Goal: Task Accomplishment & Management: Manage account settings

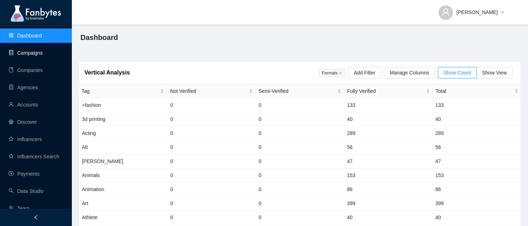
click at [43, 53] on link "Campaigns" at bounding box center [26, 53] width 34 height 6
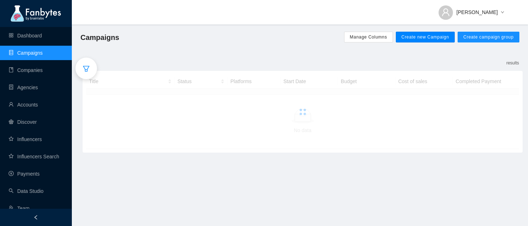
click at [422, 39] on span "Create new Campaign" at bounding box center [426, 37] width 48 height 6
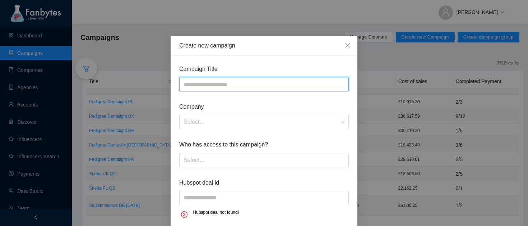
click at [239, 80] on input "text" at bounding box center [264, 84] width 170 height 14
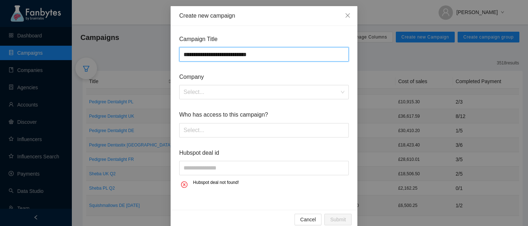
scroll to position [36, 0]
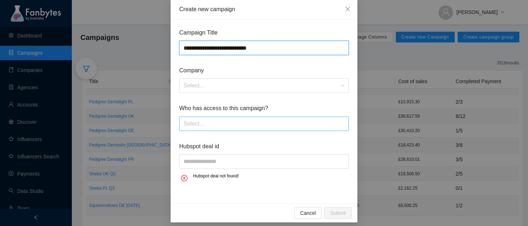
click at [224, 128] on div at bounding box center [264, 123] width 166 height 11
type input "**********"
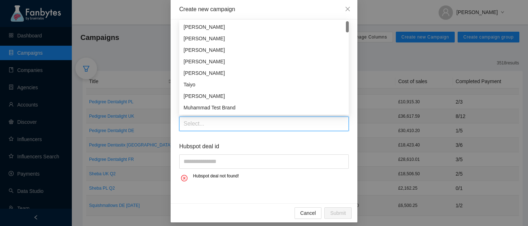
click at [213, 148] on span "Hubspot deal id" at bounding box center [264, 146] width 170 height 9
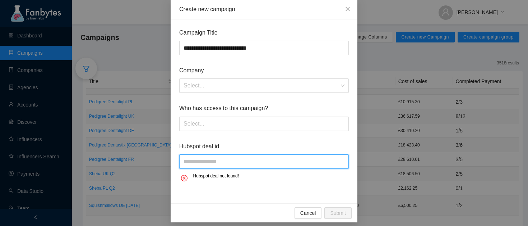
click at [213, 163] on input "text" at bounding box center [264, 161] width 170 height 14
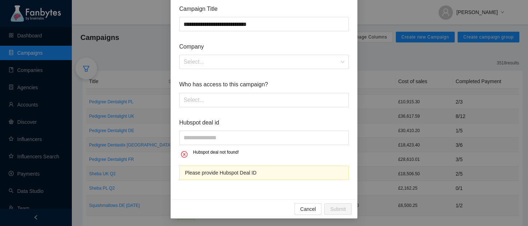
scroll to position [61, 0]
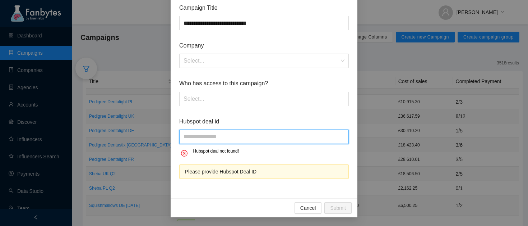
paste input "**********"
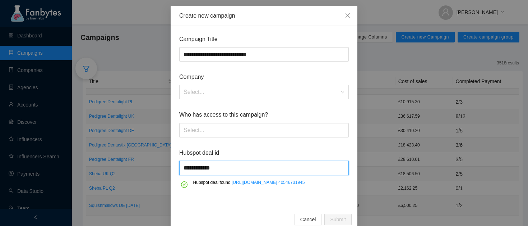
scroll to position [3, 0]
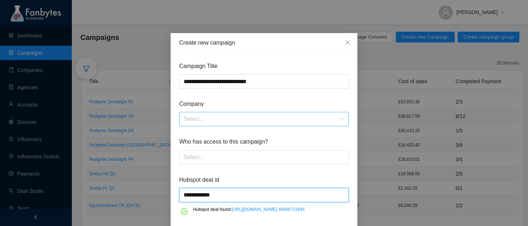
type input "**********"
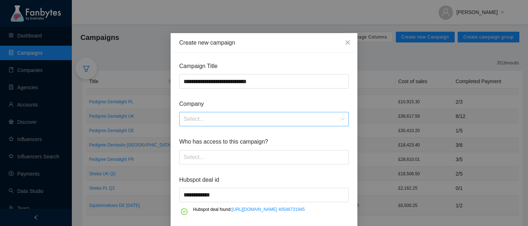
click at [219, 116] on input "search" at bounding box center [262, 119] width 156 height 14
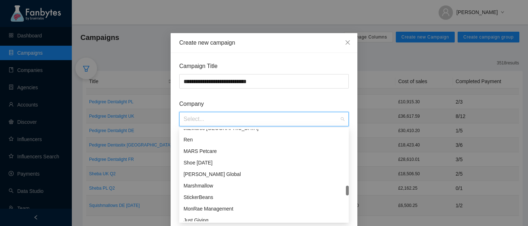
scroll to position [167, 0]
click at [208, 152] on div "MARS Petcare" at bounding box center [264, 152] width 161 height 8
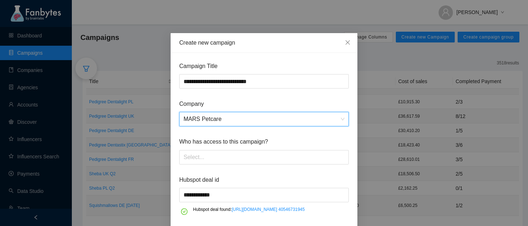
click at [240, 93] on form "**********" at bounding box center [264, 139] width 170 height 156
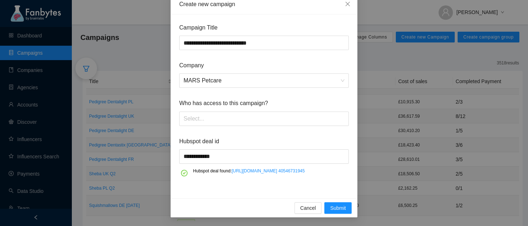
scroll to position [56, 0]
click at [225, 113] on div at bounding box center [264, 118] width 166 height 11
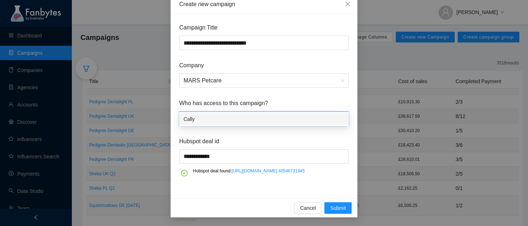
type input "********"
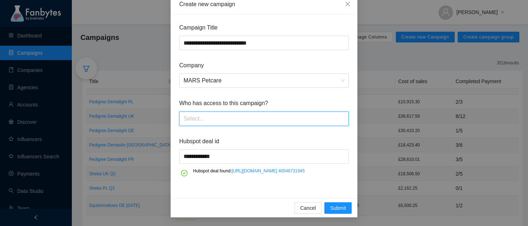
drag, startPoint x: 224, startPoint y: 101, endPoint x: 173, endPoint y: 98, distance: 50.3
click at [173, 98] on div "**********" at bounding box center [264, 106] width 187 height 184
click at [340, 204] on span "Submit" at bounding box center [338, 208] width 16 height 8
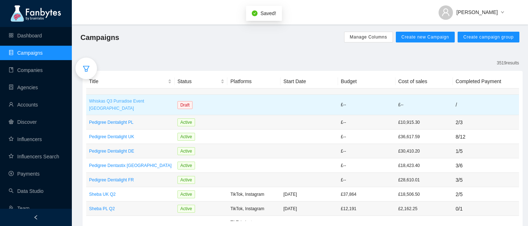
click at [129, 104] on p "Whiskas Q3 Purradise Event [GEOGRAPHIC_DATA]" at bounding box center [130, 104] width 83 height 14
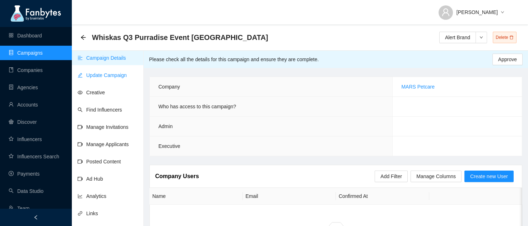
click at [103, 74] on link "Update Campaign" at bounding box center [102, 75] width 49 height 6
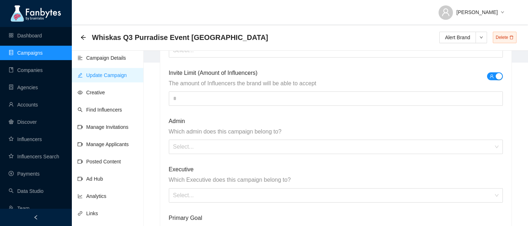
scroll to position [176, 0]
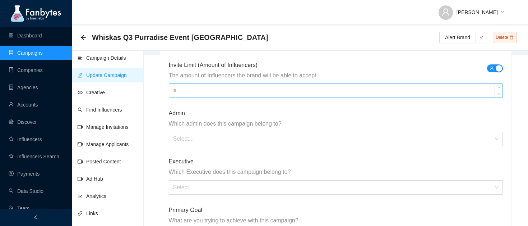
click at [179, 97] on div at bounding box center [336, 90] width 334 height 14
click at [178, 89] on input at bounding box center [336, 91] width 334 height 14
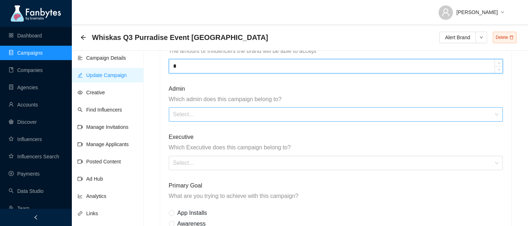
scroll to position [206, 0]
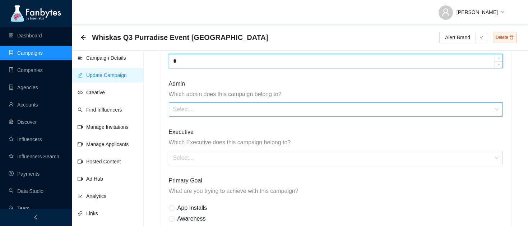
type input "*"
click at [191, 108] on input "search" at bounding box center [333, 109] width 321 height 14
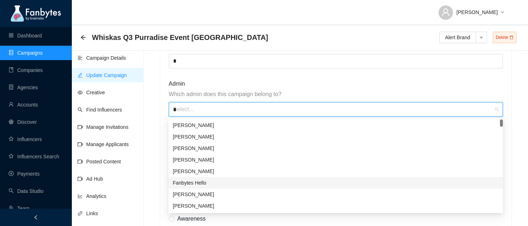
type input "**"
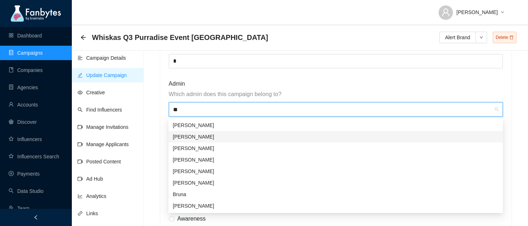
click at [201, 134] on div "[PERSON_NAME]" at bounding box center [336, 137] width 326 height 8
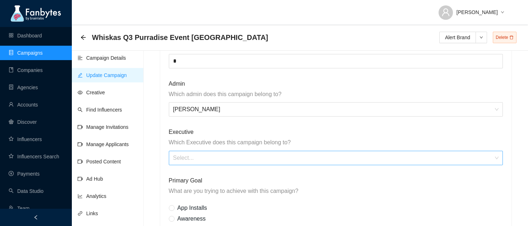
click at [190, 158] on input "search" at bounding box center [333, 158] width 321 height 14
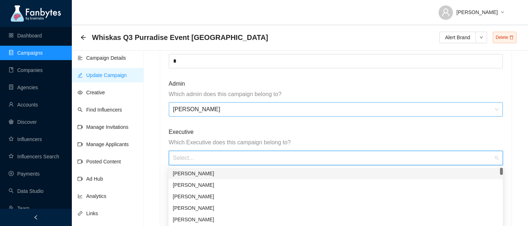
click at [213, 108] on span "[PERSON_NAME]" at bounding box center [336, 109] width 326 height 14
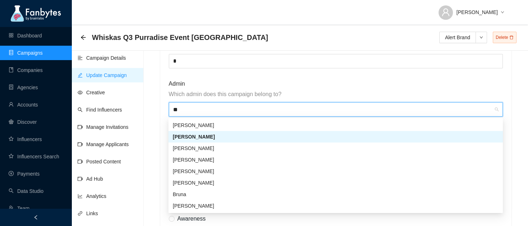
type input "***"
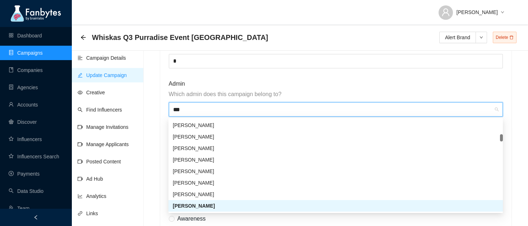
scroll to position [23, 0]
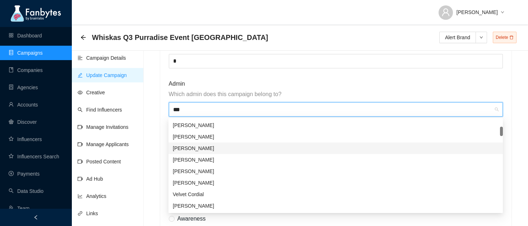
click at [191, 147] on div "[PERSON_NAME]" at bounding box center [336, 148] width 326 height 8
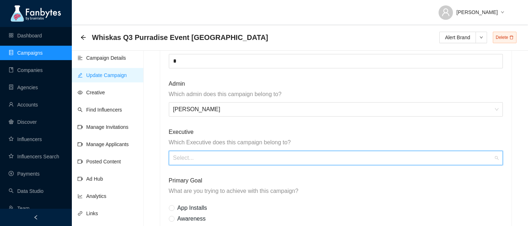
click at [183, 162] on input "search" at bounding box center [333, 158] width 321 height 14
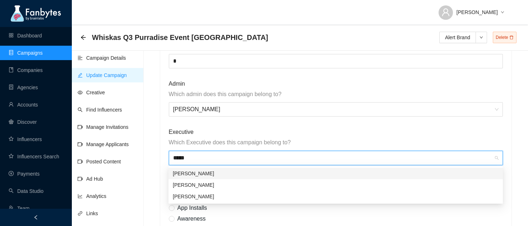
type input "******"
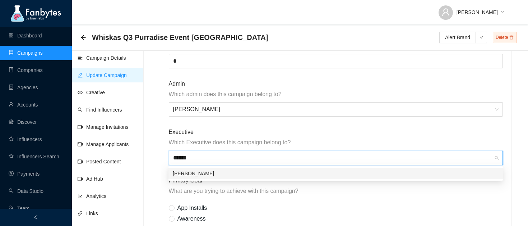
click at [196, 173] on div "[PERSON_NAME]" at bounding box center [336, 173] width 326 height 8
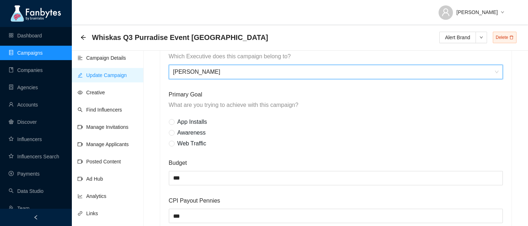
scroll to position [325, 0]
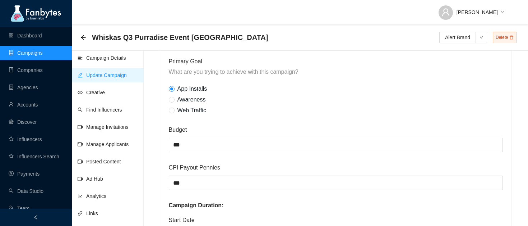
click at [175, 91] on label "Awareness" at bounding box center [189, 96] width 41 height 11
click at [175, 97] on span at bounding box center [172, 100] width 6 height 6
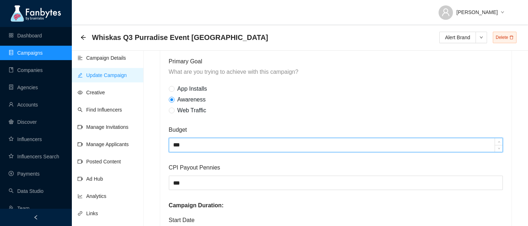
click at [181, 145] on input "***" at bounding box center [336, 145] width 334 height 14
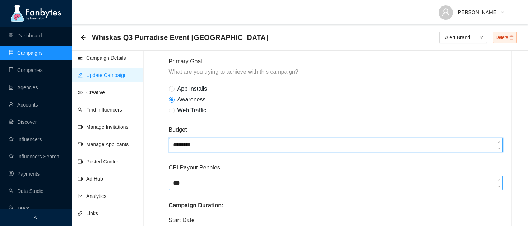
type input "********"
click at [196, 183] on input "***" at bounding box center [336, 183] width 334 height 14
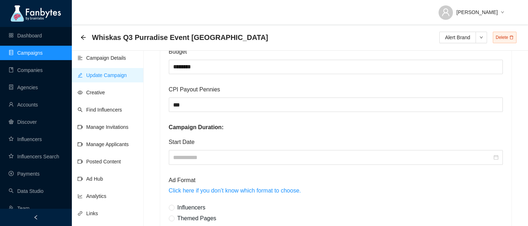
scroll to position [402, 0]
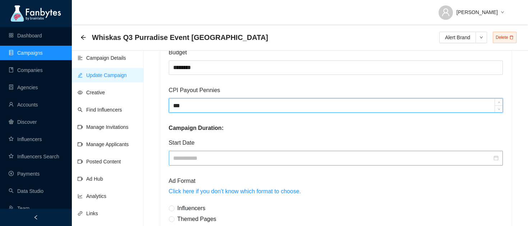
click at [199, 156] on input at bounding box center [332, 157] width 319 height 9
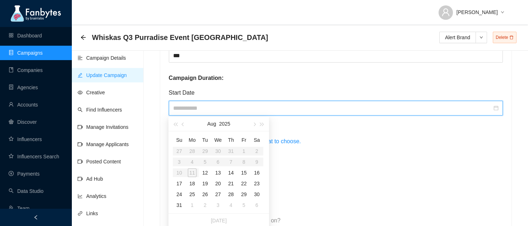
scroll to position [453, 0]
type input "**********"
click at [203, 172] on div "12" at bounding box center [205, 171] width 9 height 9
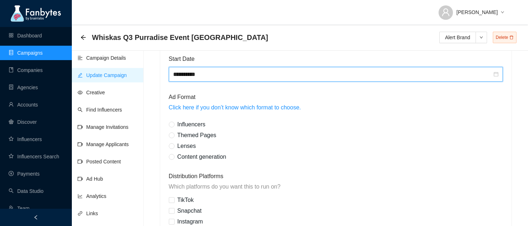
scroll to position [494, 0]
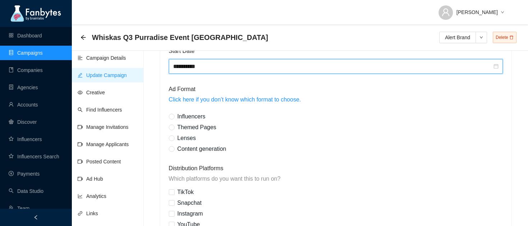
click at [171, 119] on label "Themed Pages" at bounding box center [199, 123] width 60 height 11
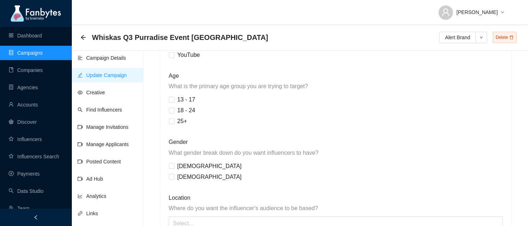
scroll to position [586, 0]
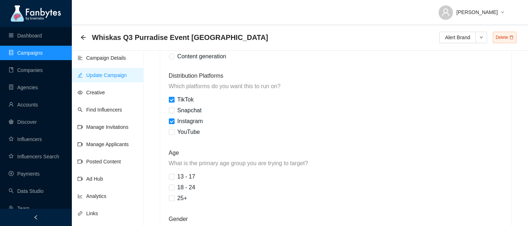
click at [172, 95] on label "TikTok" at bounding box center [187, 99] width 37 height 11
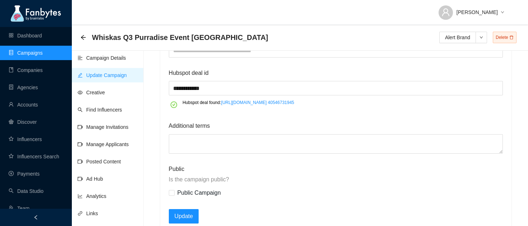
scroll to position [1061, 0]
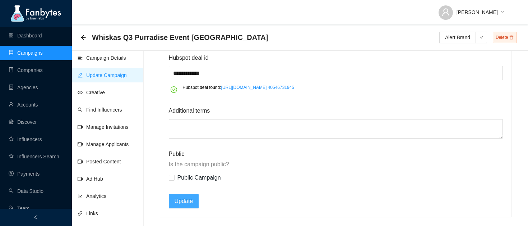
click at [180, 204] on span "Update" at bounding box center [184, 200] width 19 height 9
click at [85, 37] on icon "arrow-left" at bounding box center [83, 37] width 6 height 6
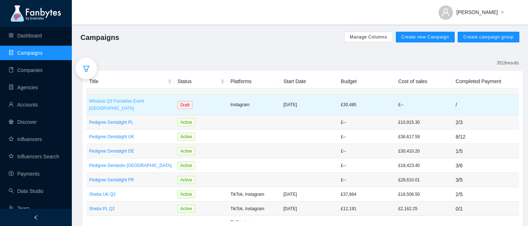
click at [165, 98] on p "Whiskas Q3 Purradise Event [GEOGRAPHIC_DATA]" at bounding box center [130, 104] width 83 height 14
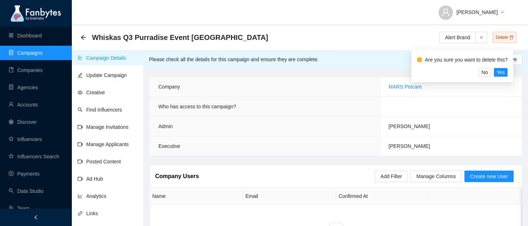
click at [504, 67] on div "Are you sure you want to delete this?" at bounding box center [462, 61] width 91 height 14
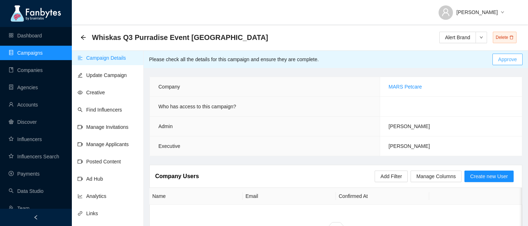
click at [499, 62] on span "Approve" at bounding box center [507, 59] width 19 height 8
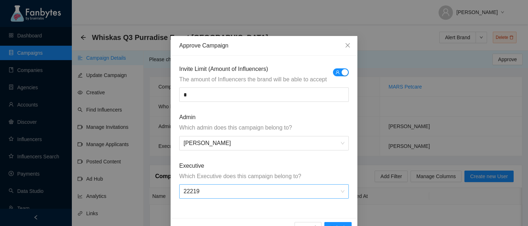
scroll to position [20, 0]
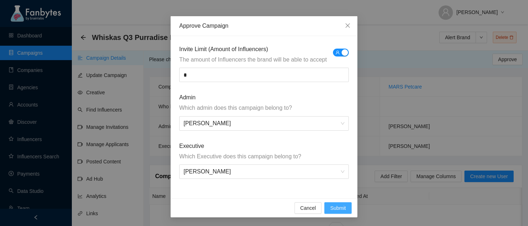
click at [336, 207] on span "Submit" at bounding box center [338, 208] width 16 height 8
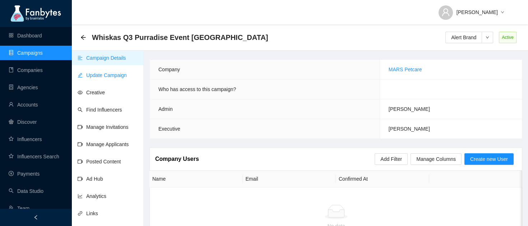
click at [94, 78] on link "Update Campaign" at bounding box center [102, 75] width 49 height 6
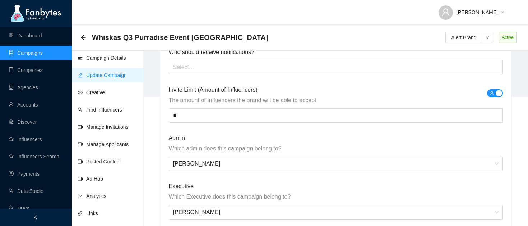
scroll to position [205, 0]
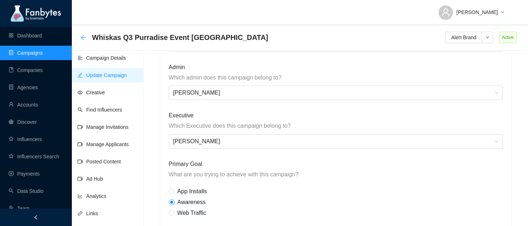
click at [85, 35] on icon "arrow-left" at bounding box center [83, 37] width 6 height 6
